Goal: Browse casually

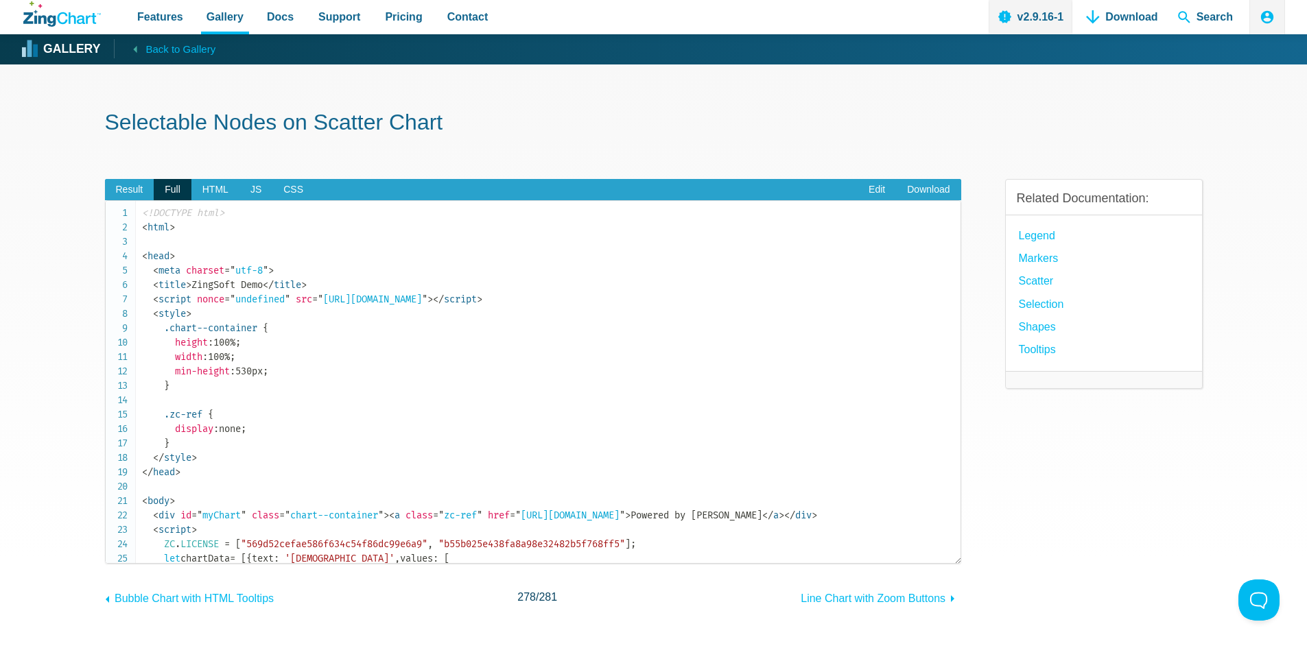
scroll to position [3100, 0]
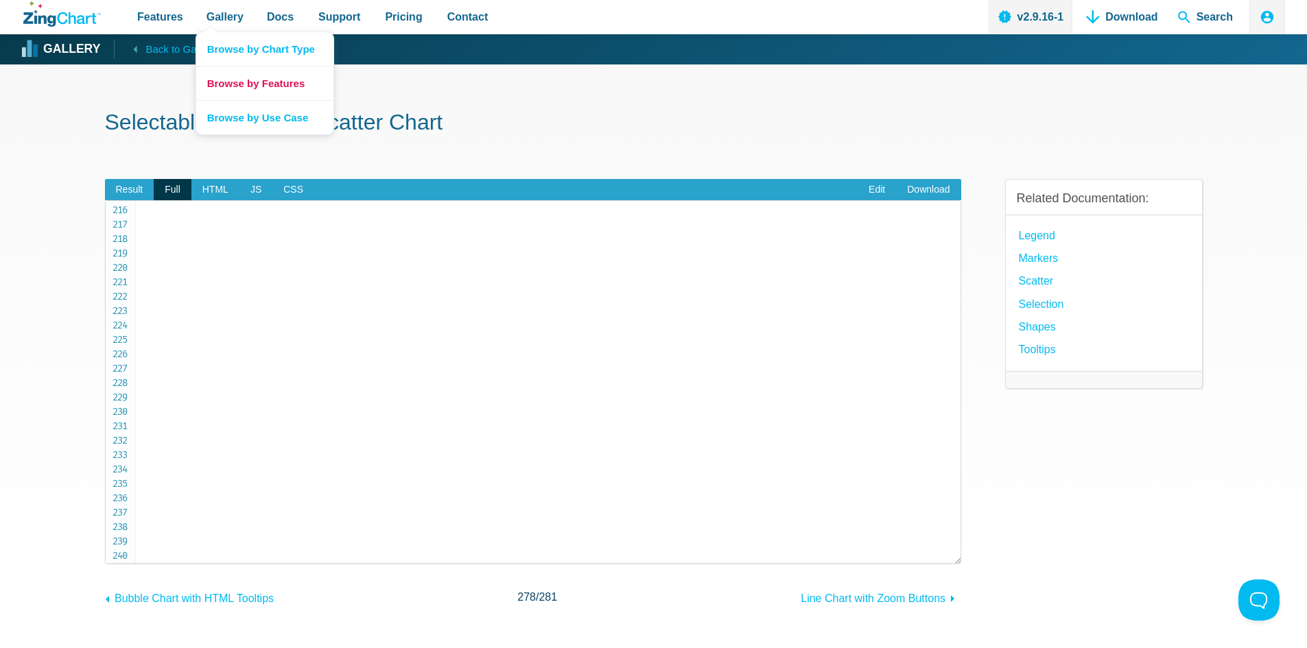
click at [240, 84] on link "Browse by Features" at bounding box center [264, 83] width 137 height 34
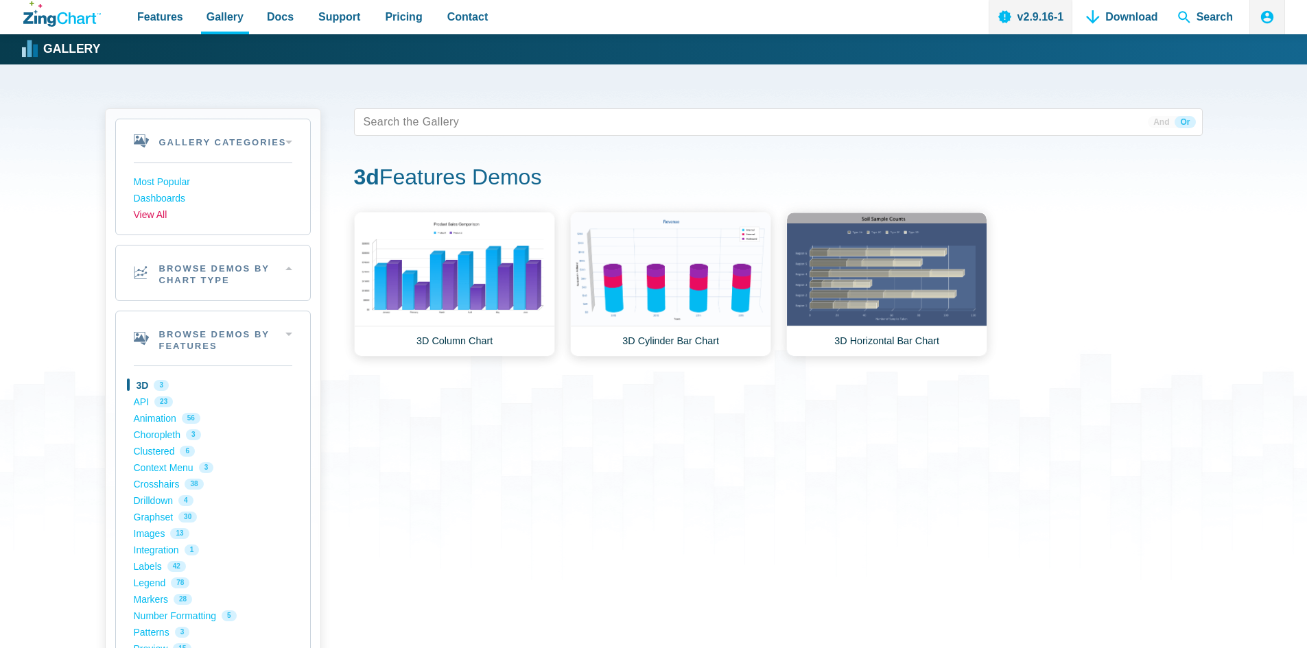
click at [156, 210] on link "View All" at bounding box center [213, 215] width 158 height 16
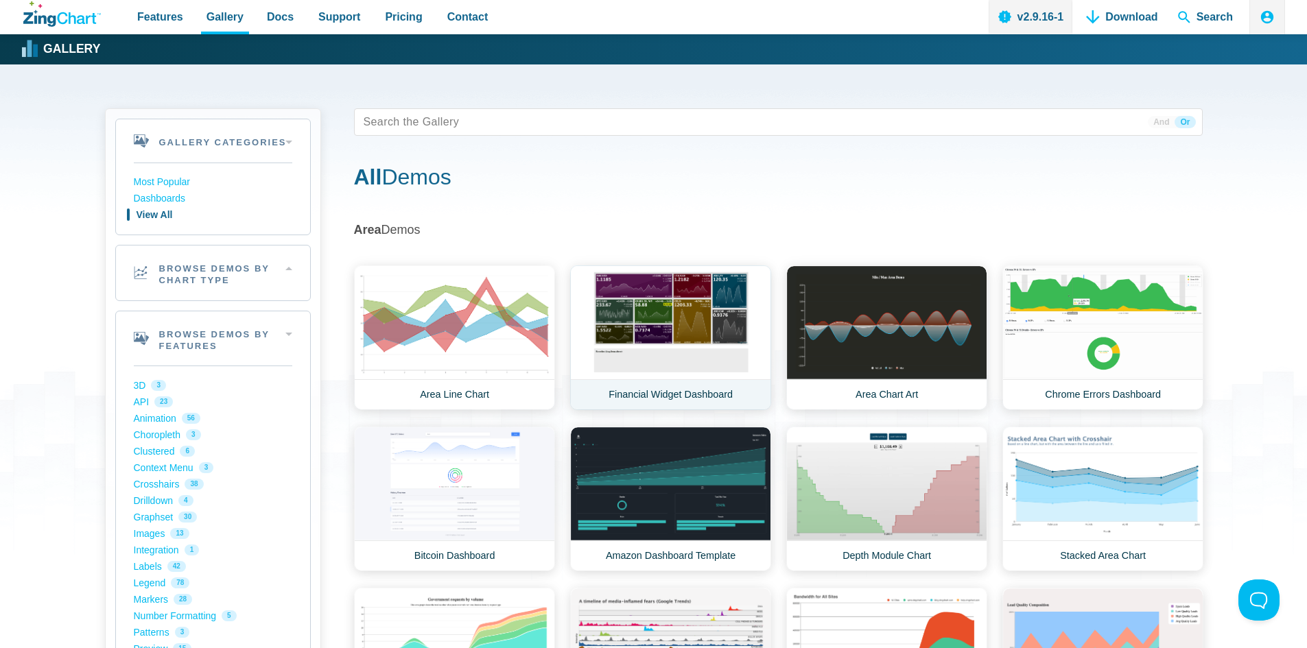
click at [661, 324] on link "Financial Widget Dashboard" at bounding box center [670, 337] width 201 height 145
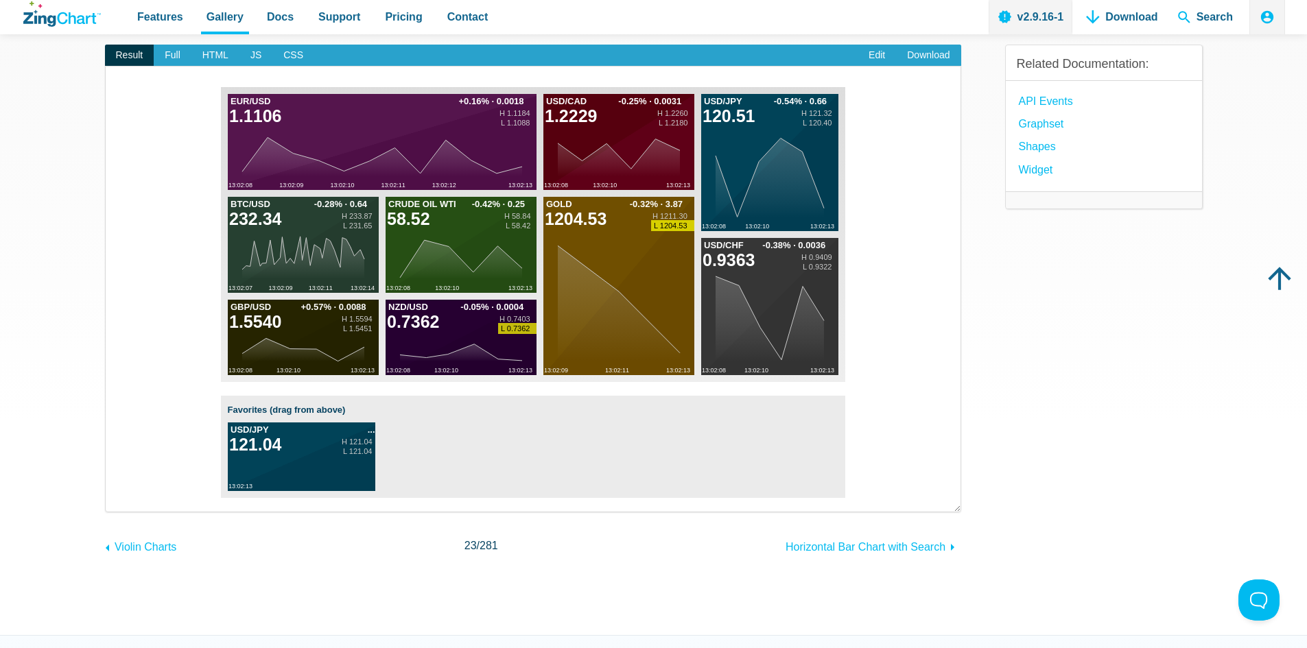
scroll to position [137, 0]
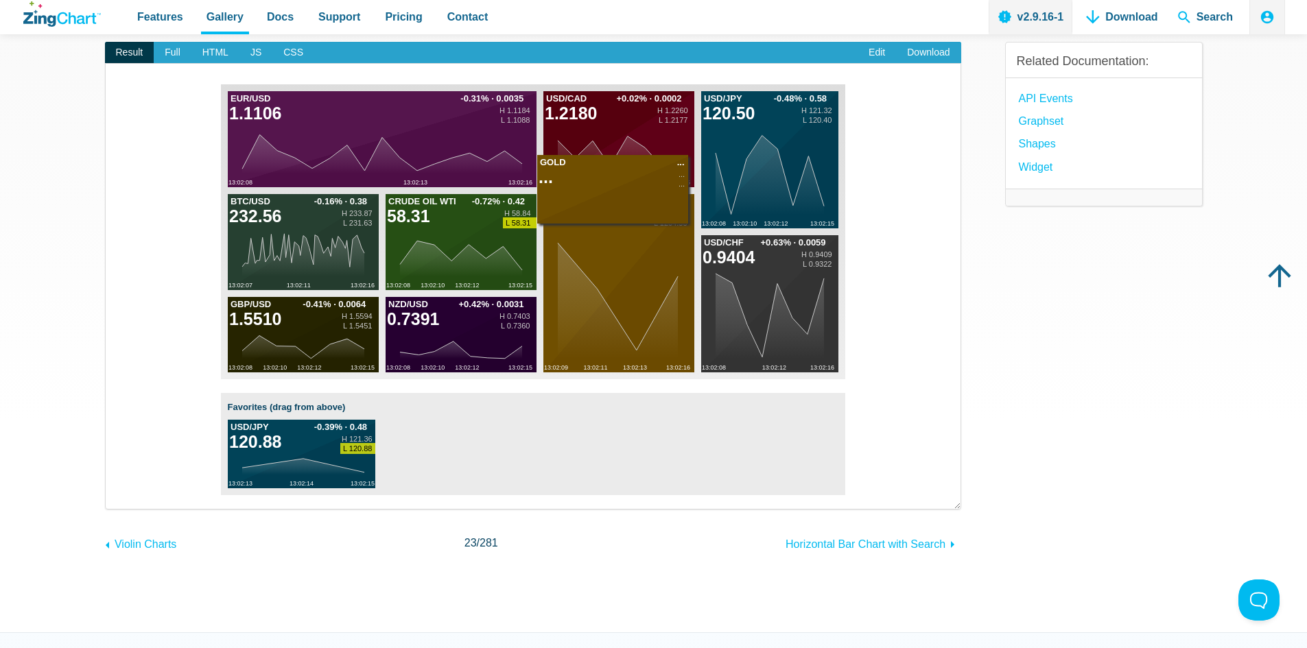
click at [613, 326] on img "App Content" at bounding box center [470, 231] width 499 height 295
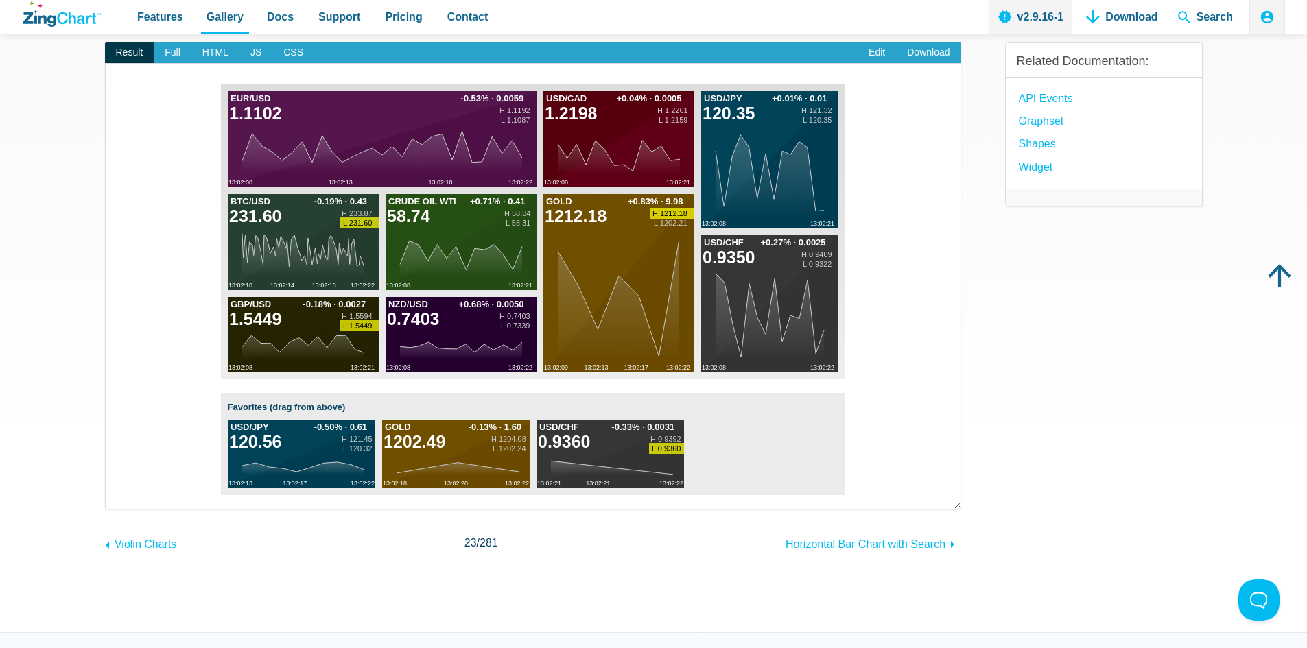
drag, startPoint x: 577, startPoint y: 428, endPoint x: 634, endPoint y: 354, distance: 93.4
click at [588, 368] on div "Powered by ZingChart EUR/USD 1.1102 USD/CAD 1.2198 USD/JPY 120.35 BTC/USD 231.6…" at bounding box center [533, 289] width 624 height 411
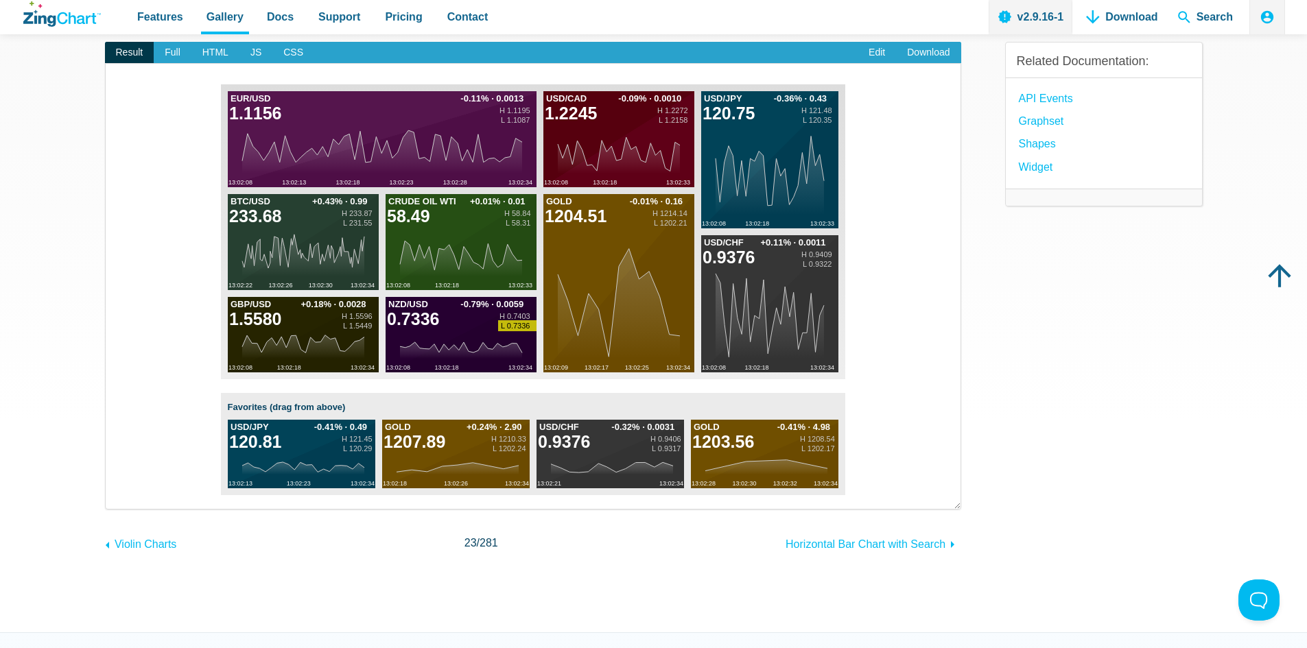
click at [477, 337] on img "App Content" at bounding box center [470, 231] width 499 height 295
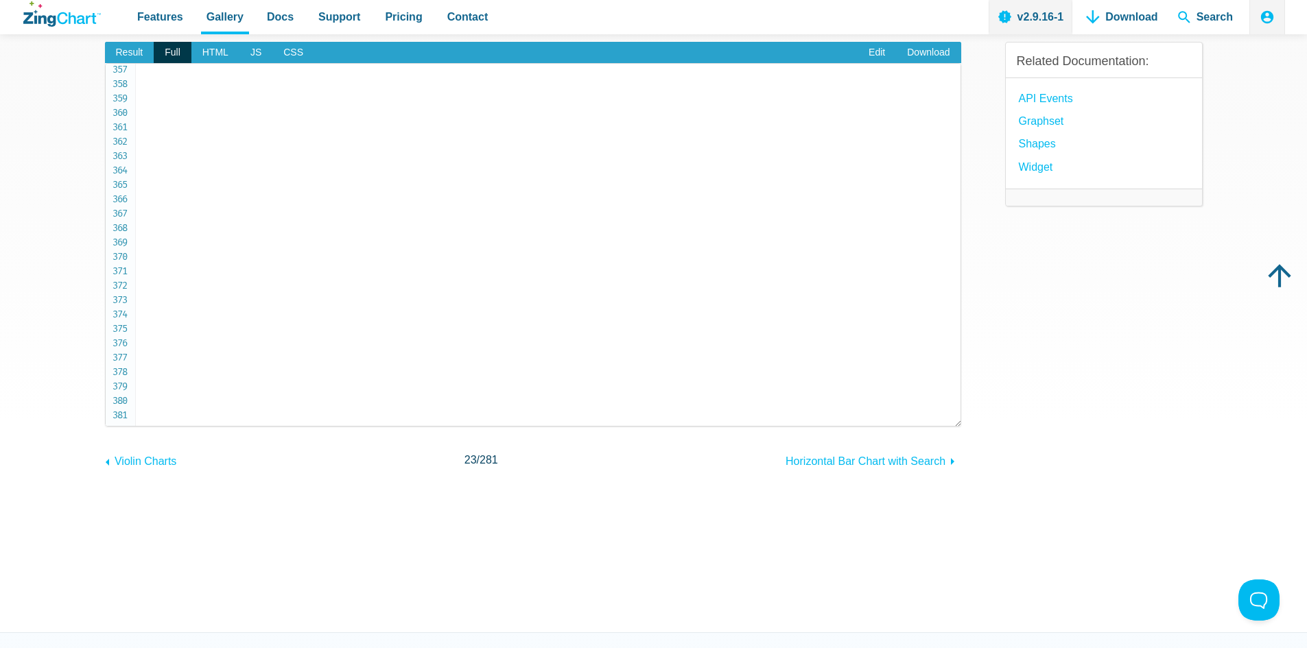
scroll to position [4449, 0]
